Goal: Task Accomplishment & Management: Complete application form

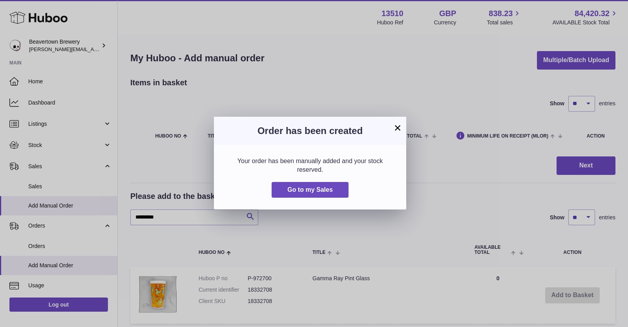
click at [396, 123] on button "×" at bounding box center [397, 127] width 9 height 9
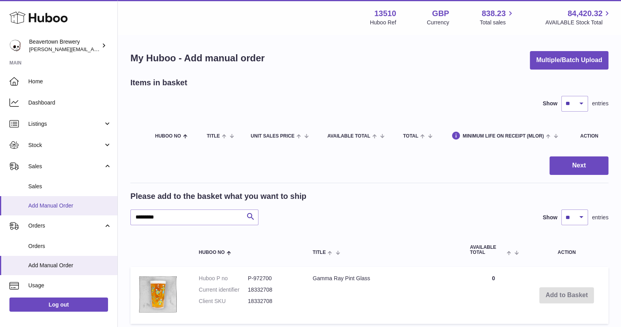
click at [88, 209] on span "Add Manual Order" at bounding box center [69, 205] width 83 height 7
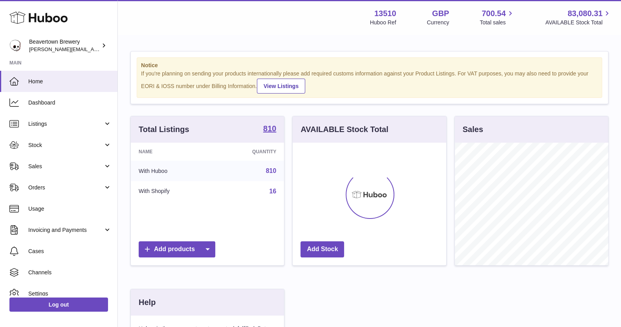
scroll to position [123, 153]
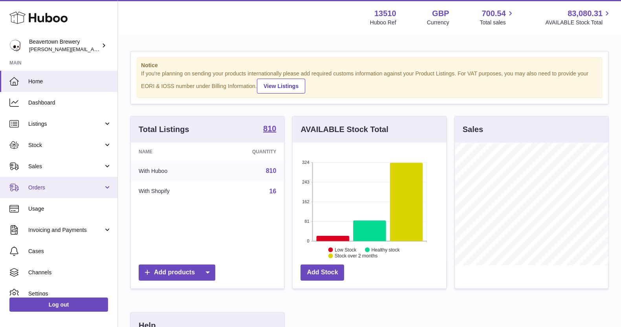
drag, startPoint x: 51, startPoint y: 189, endPoint x: 54, endPoint y: 194, distance: 6.0
click at [51, 189] on span "Orders" at bounding box center [65, 187] width 75 height 7
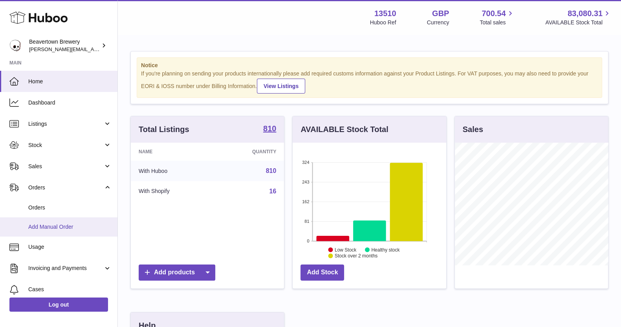
click at [58, 227] on span "Add Manual Order" at bounding box center [69, 226] width 83 height 7
